Goal: Check status: Check status

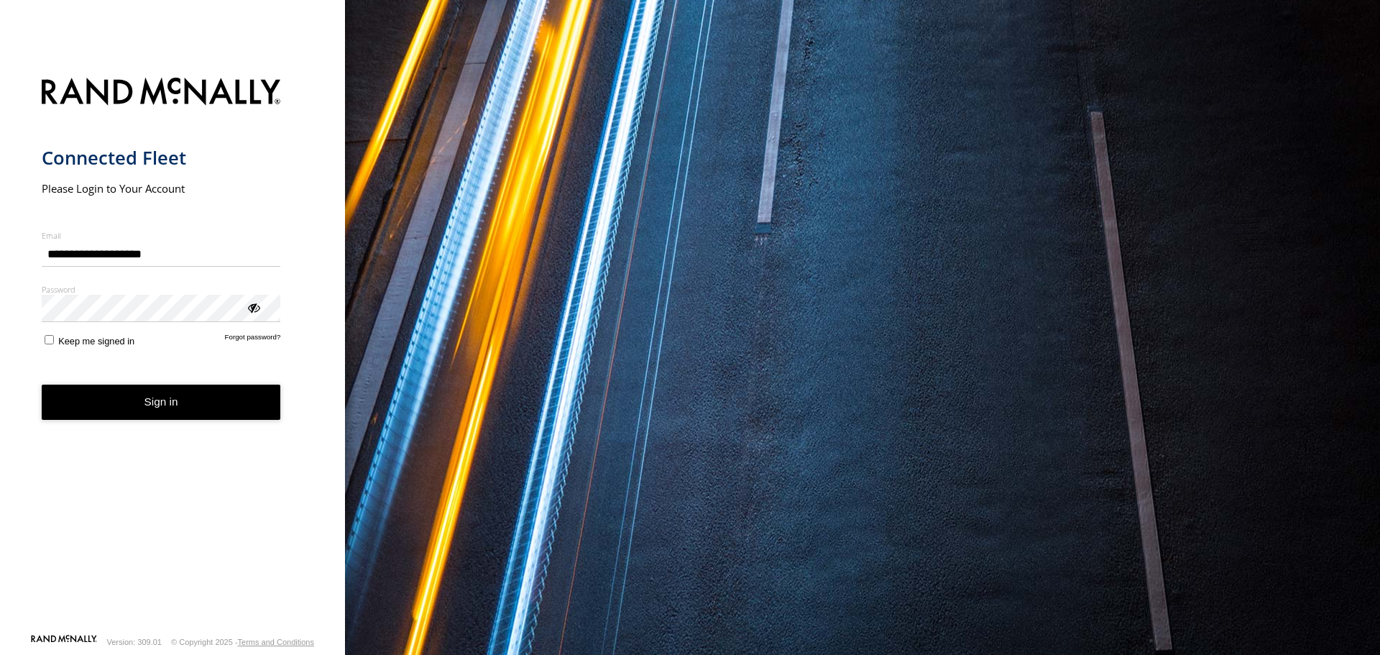
click at [135, 403] on button "Sign in" at bounding box center [161, 402] width 239 height 35
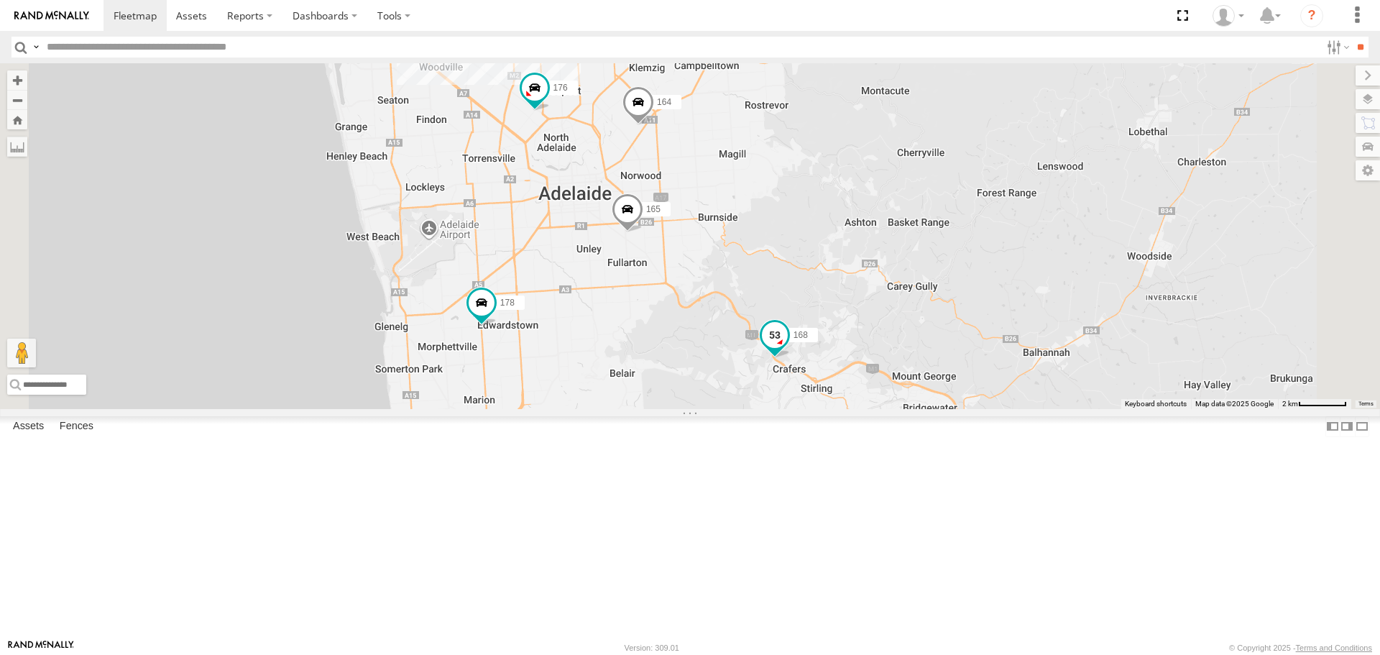
click at [788, 349] on span at bounding box center [775, 336] width 26 height 26
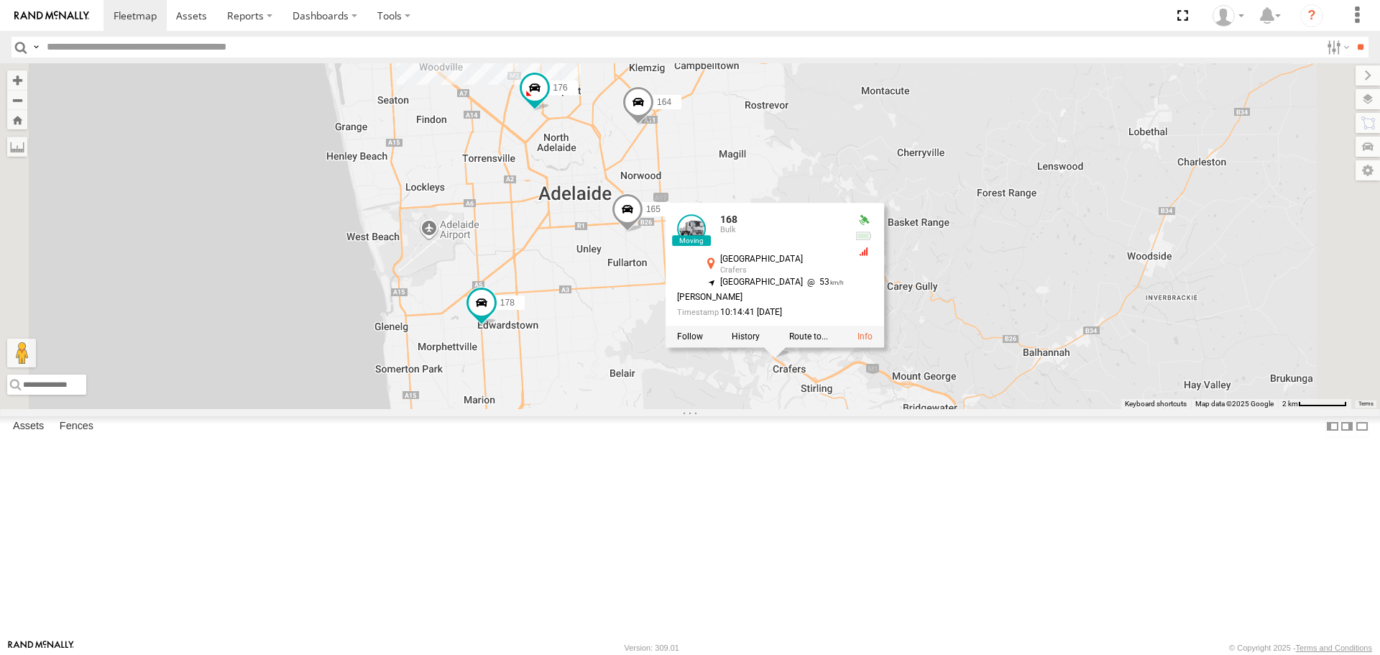
click at [884, 348] on div at bounding box center [775, 337] width 219 height 22
click at [760, 342] on label at bounding box center [746, 337] width 28 height 10
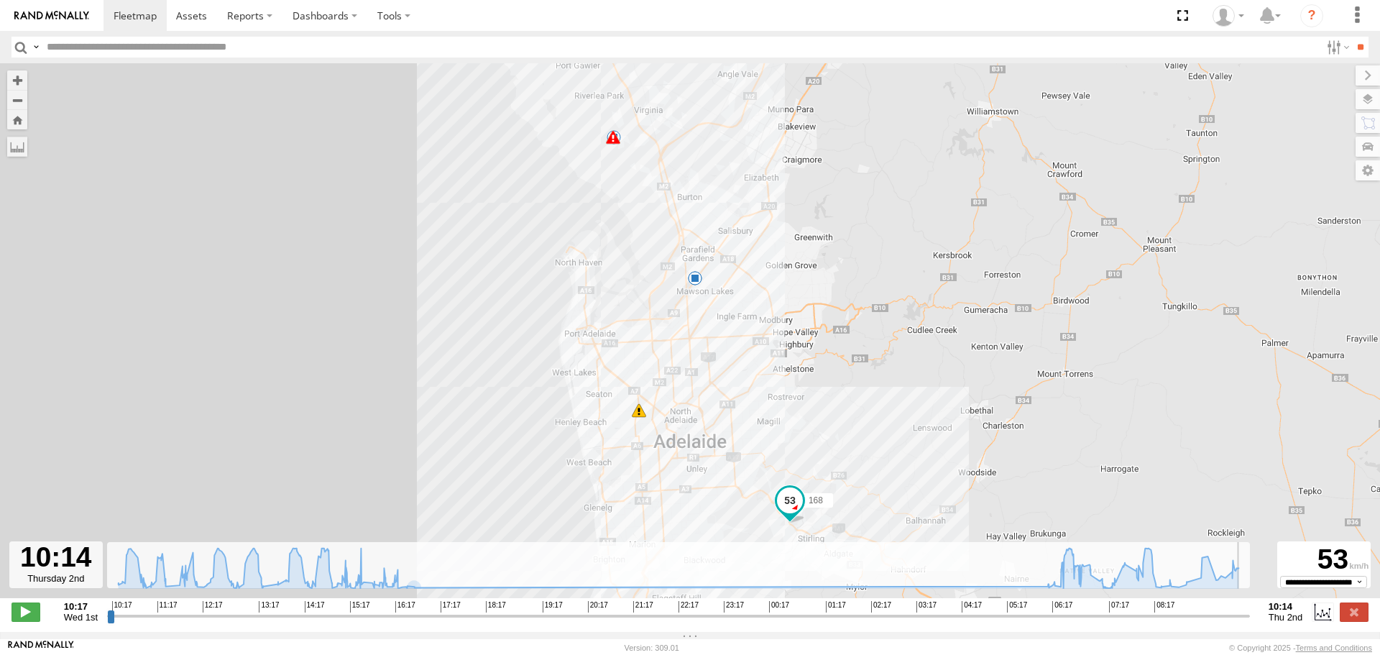
drag, startPoint x: 109, startPoint y: 627, endPoint x: 1265, endPoint y: 584, distance: 1156.6
type input "**********"
click at [1250, 609] on input "range" at bounding box center [678, 616] width 1143 height 14
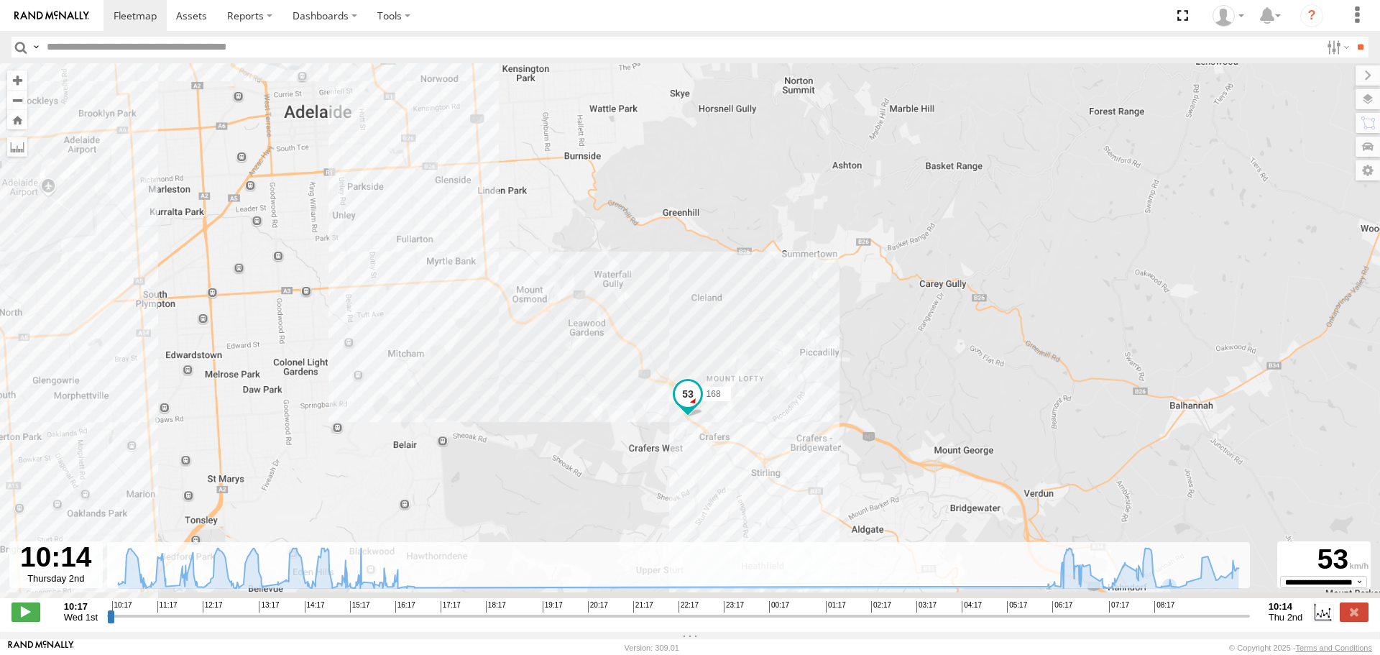
drag, startPoint x: 868, startPoint y: 450, endPoint x: 860, endPoint y: 225, distance: 225.1
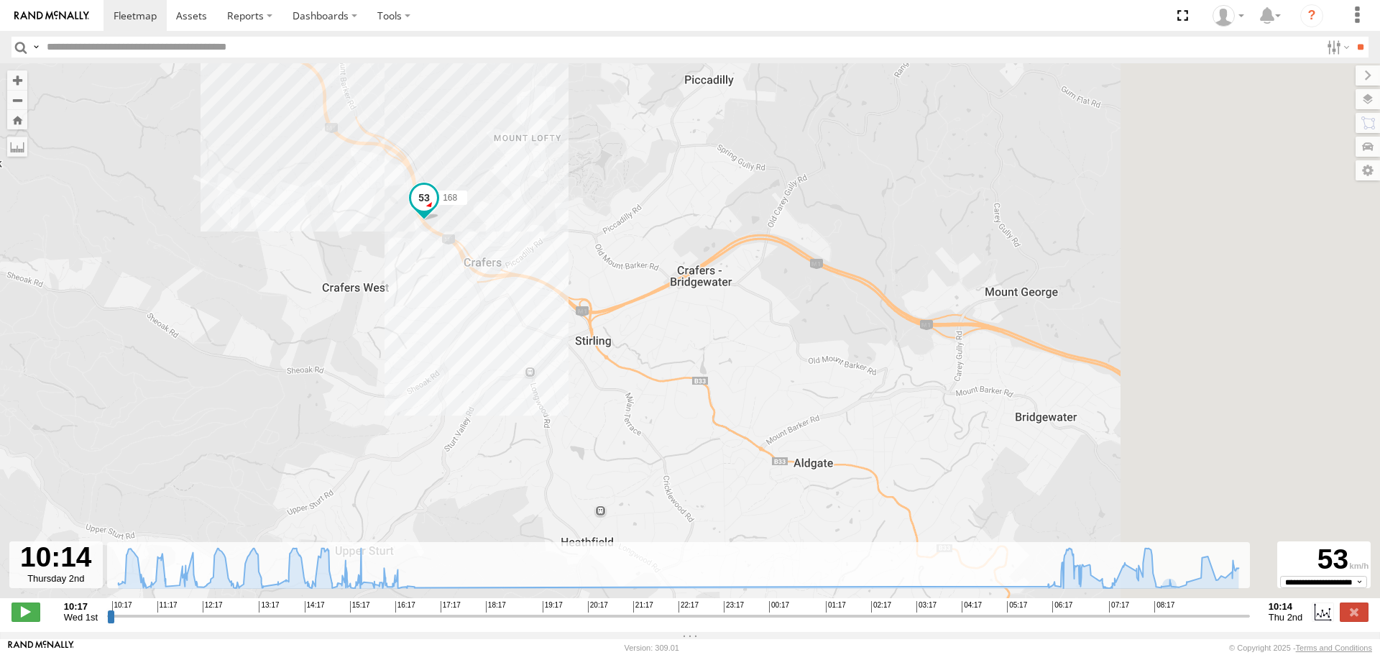
drag, startPoint x: 1240, startPoint y: 445, endPoint x: 745, endPoint y: 292, distance: 518.4
